Goal: Transaction & Acquisition: Purchase product/service

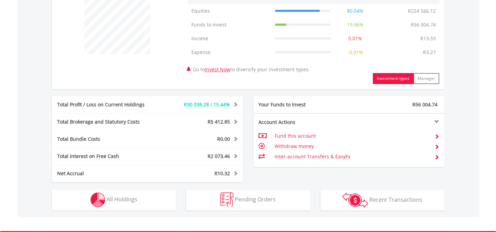
scroll to position [326, 0]
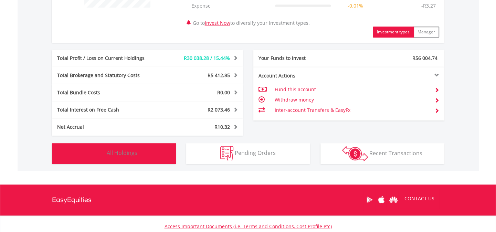
click at [151, 151] on button "Holdings All Holdings" at bounding box center [114, 153] width 124 height 21
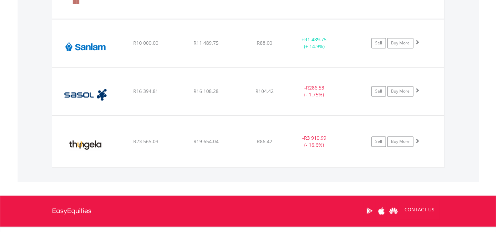
scroll to position [829, 0]
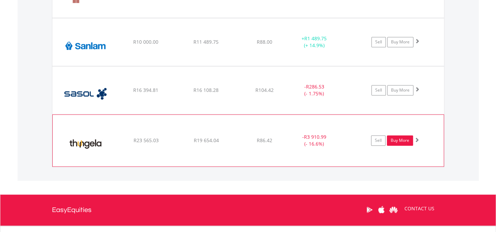
click at [403, 138] on link "Buy More" at bounding box center [400, 140] width 26 height 10
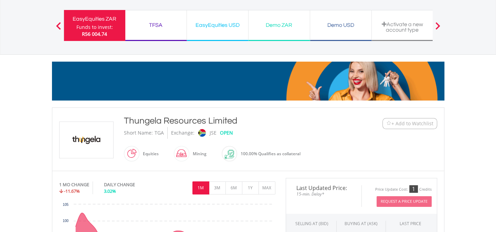
scroll to position [131, 0]
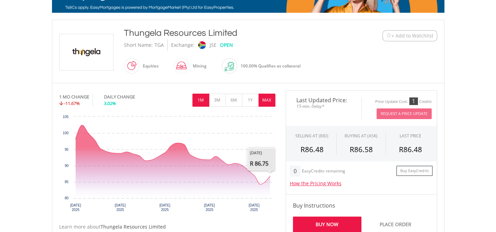
click at [267, 97] on button "MAX" at bounding box center [267, 100] width 17 height 13
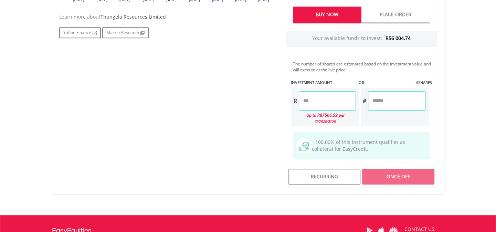
scroll to position [138, 0]
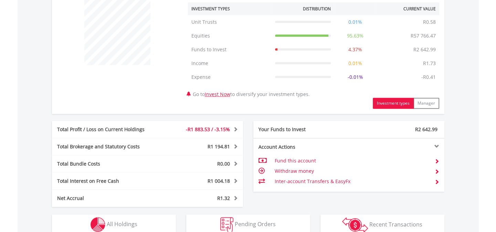
scroll to position [328, 0]
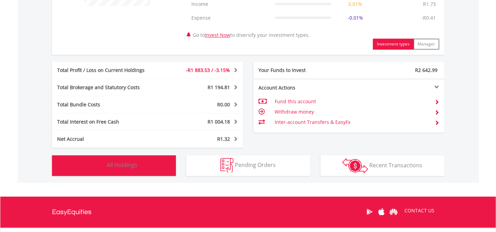
click at [152, 165] on button "Holdings All Holdings" at bounding box center [114, 165] width 124 height 21
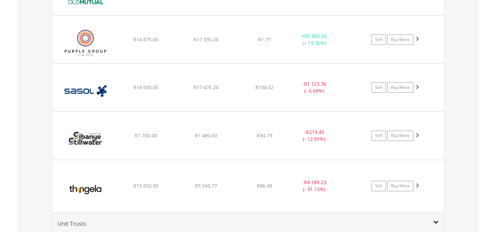
scroll to position [688, 0]
